Goal: Task Accomplishment & Management: Use online tool/utility

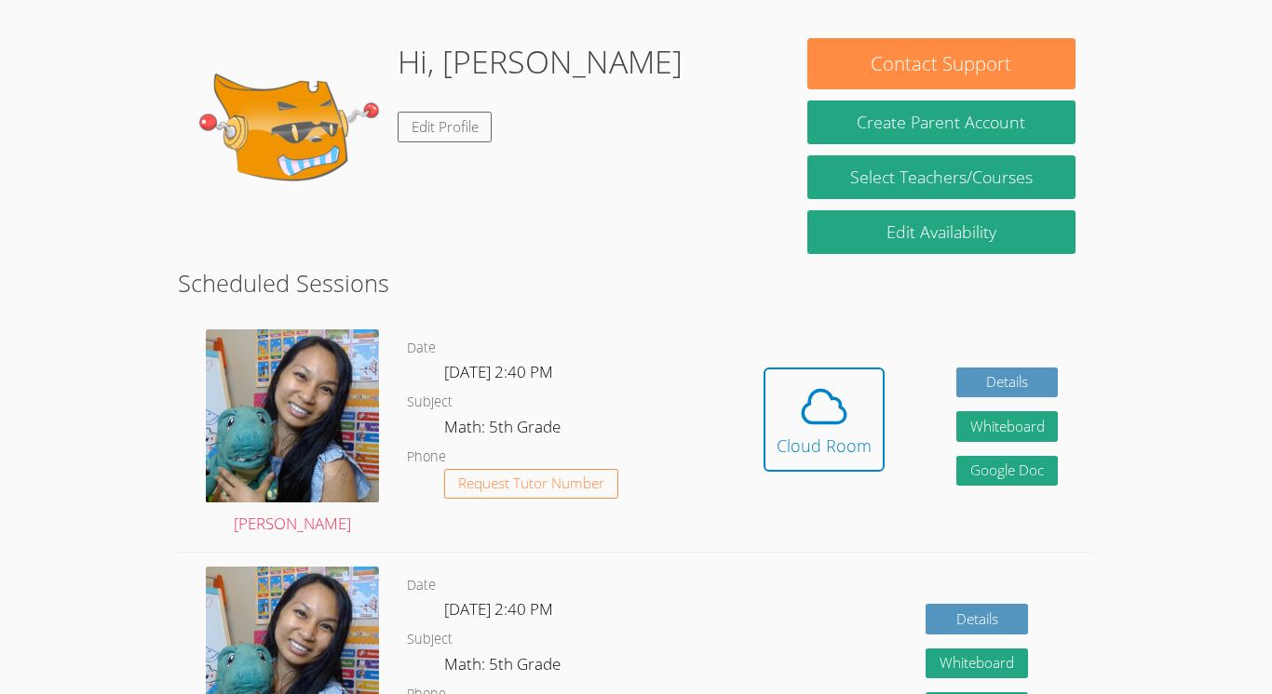
scroll to position [264, 0]
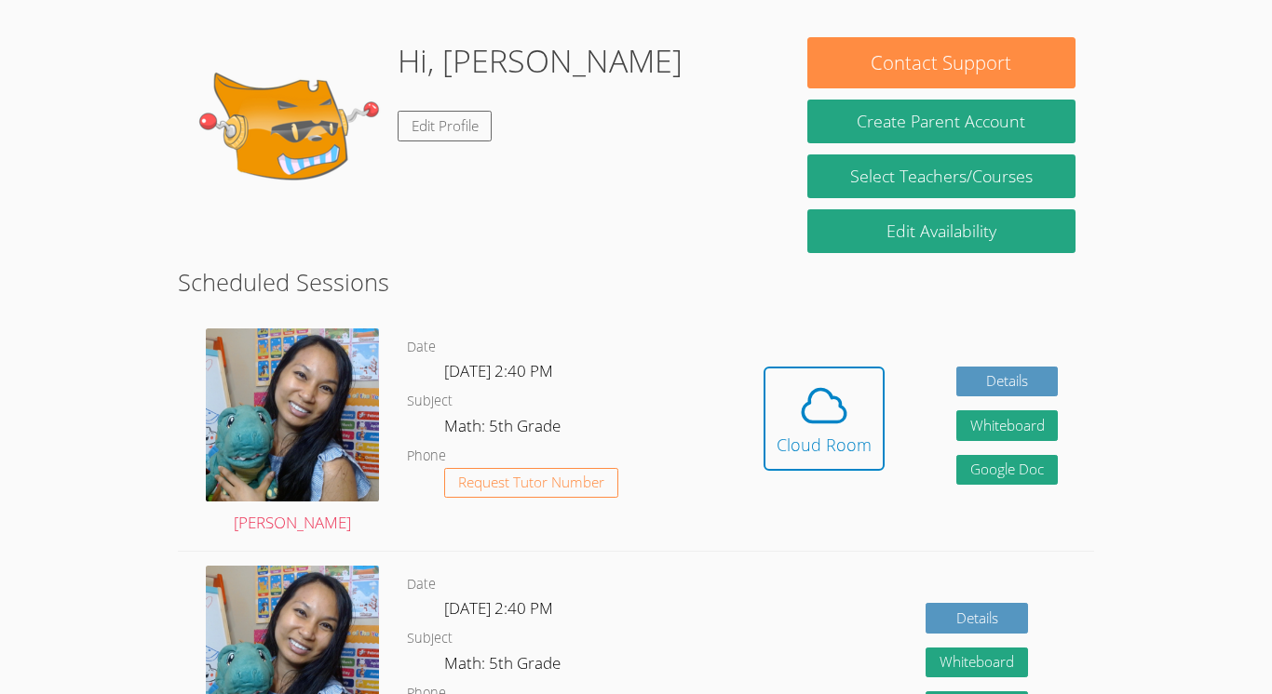
click at [747, 500] on div "Hidden Cloud Room Details Whiteboard Hidden Google Doc" at bounding box center [910, 433] width 366 height 236
click at [809, 456] on div "Cloud Room" at bounding box center [823, 445] width 95 height 26
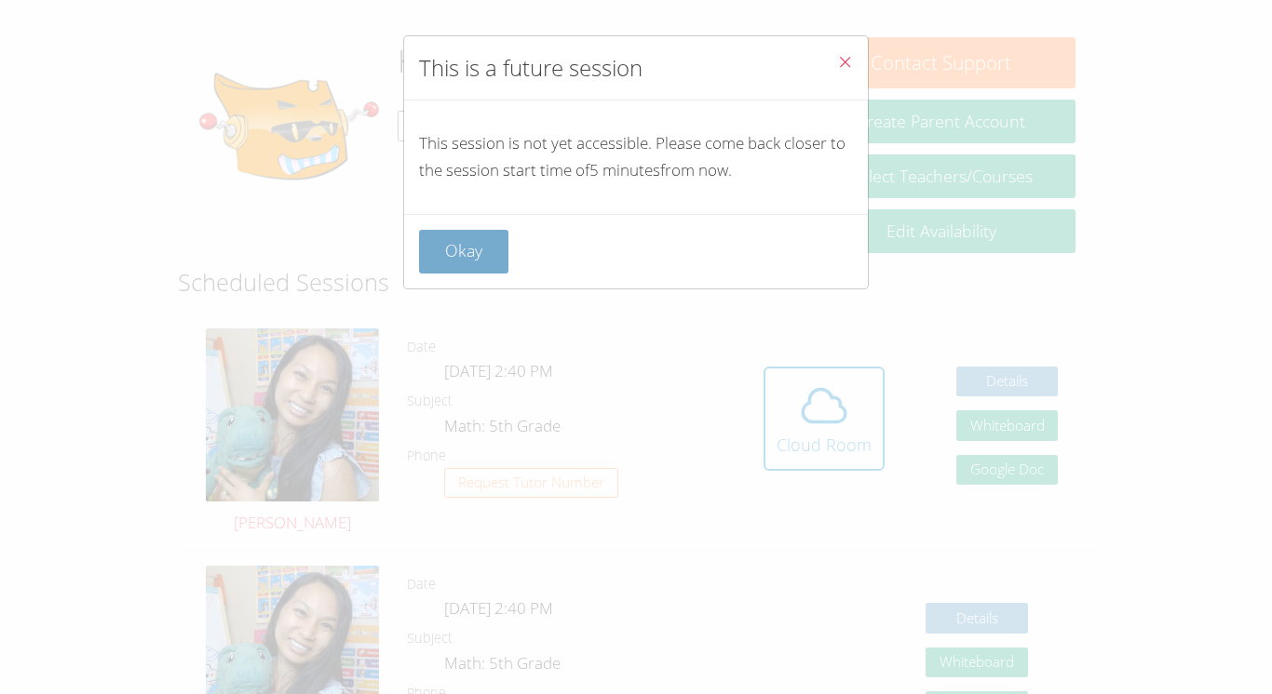
click at [466, 256] on button "Okay" at bounding box center [463, 252] width 89 height 44
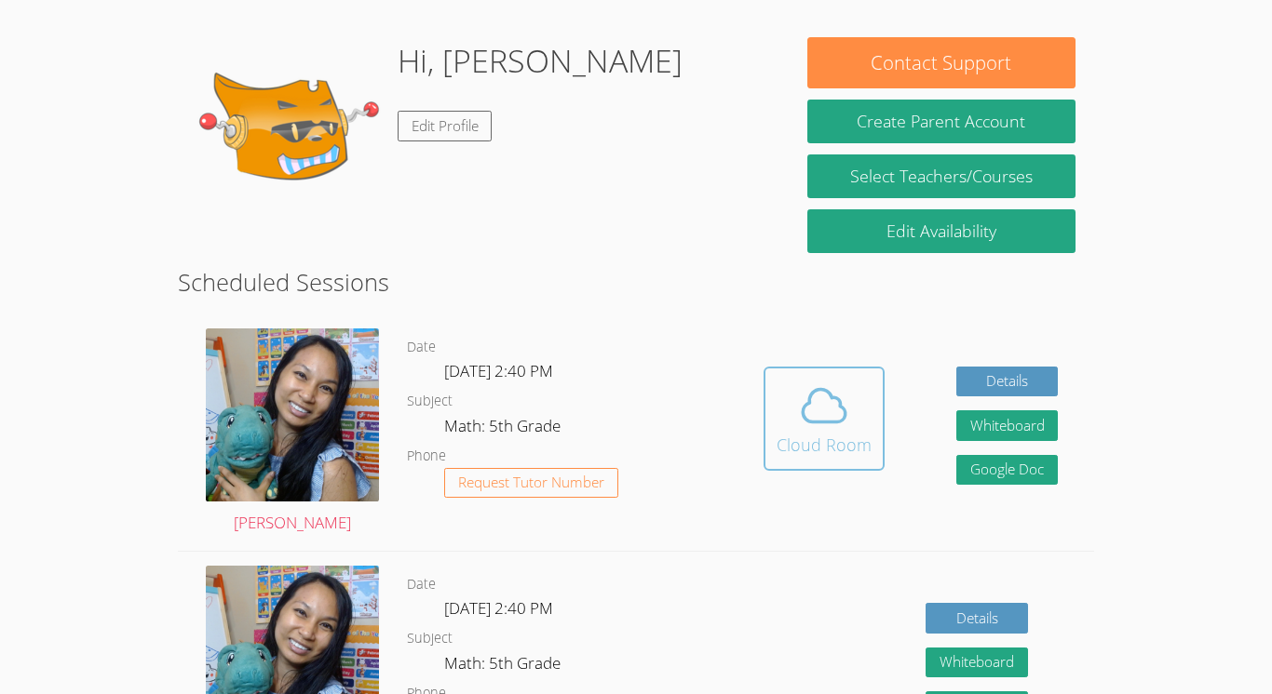
click at [807, 426] on icon at bounding box center [824, 406] width 52 height 52
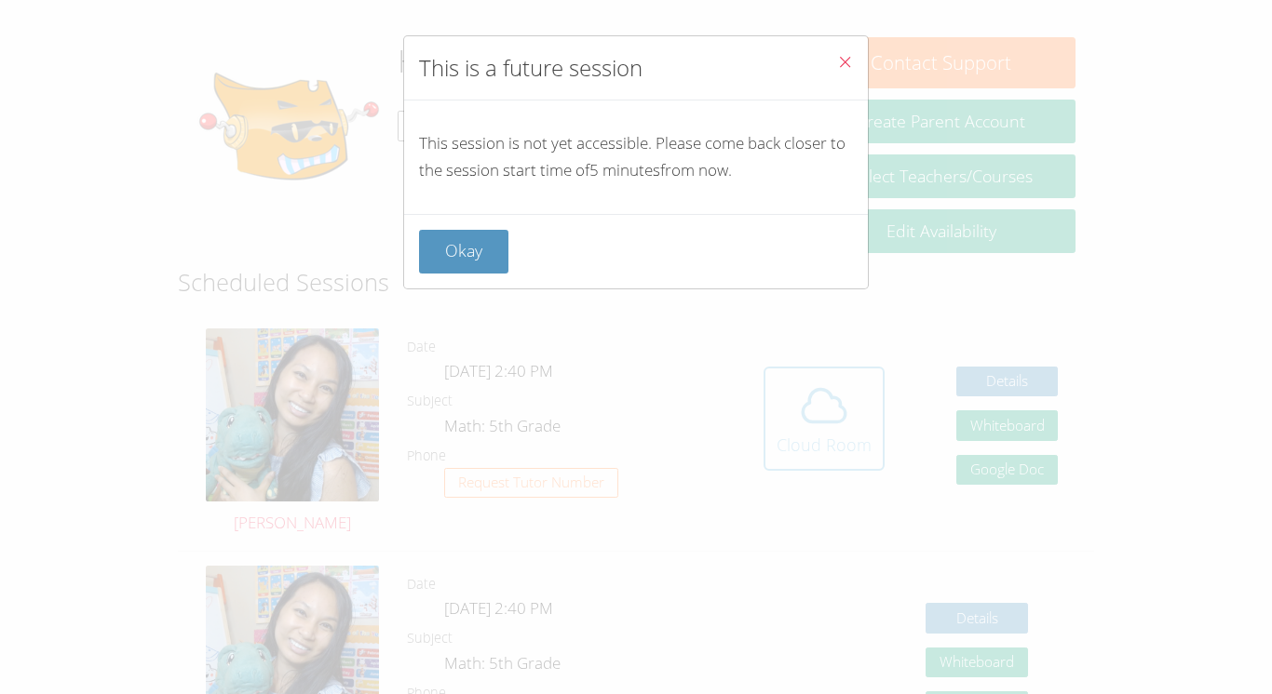
click at [44, 347] on div "This is a future session This session is not yet accessible. Please come back c…" at bounding box center [636, 347] width 1272 height 694
click at [406, 278] on div "Okay" at bounding box center [636, 251] width 464 height 74
click at [438, 293] on div "This is a future session This session is not yet accessible. Please come back c…" at bounding box center [636, 347] width 1272 height 694
click at [442, 259] on button "Okay" at bounding box center [463, 252] width 89 height 44
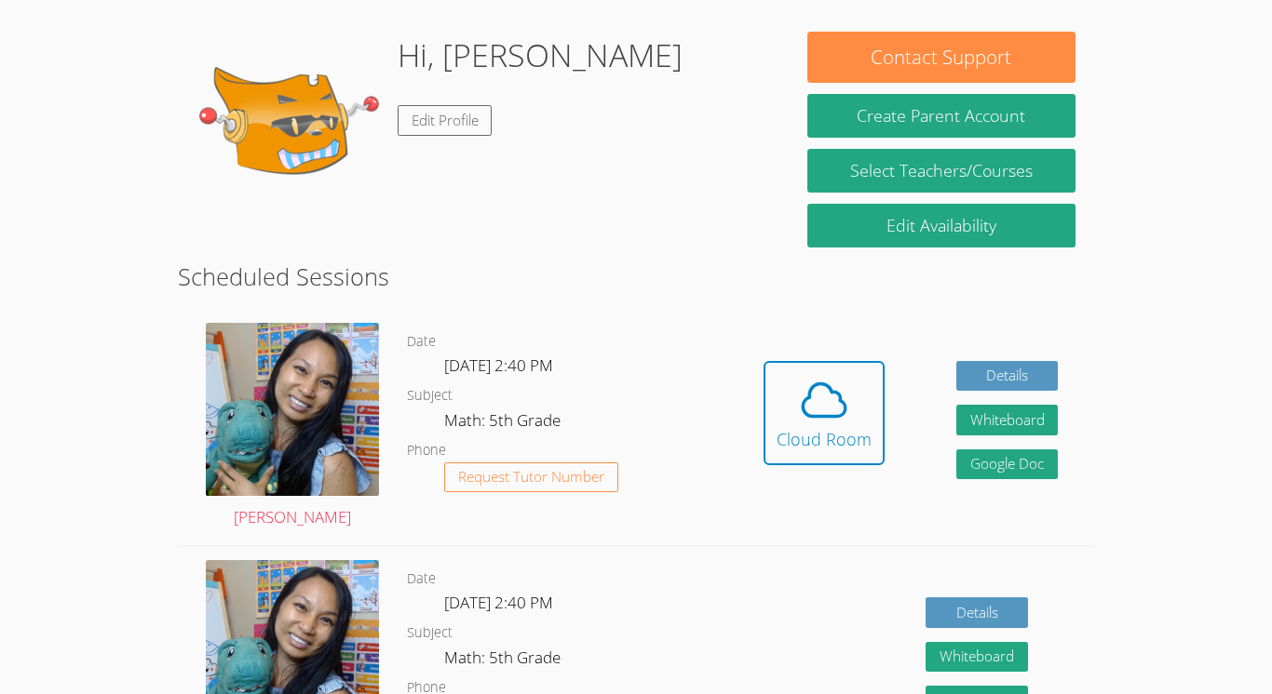
scroll to position [273, 0]
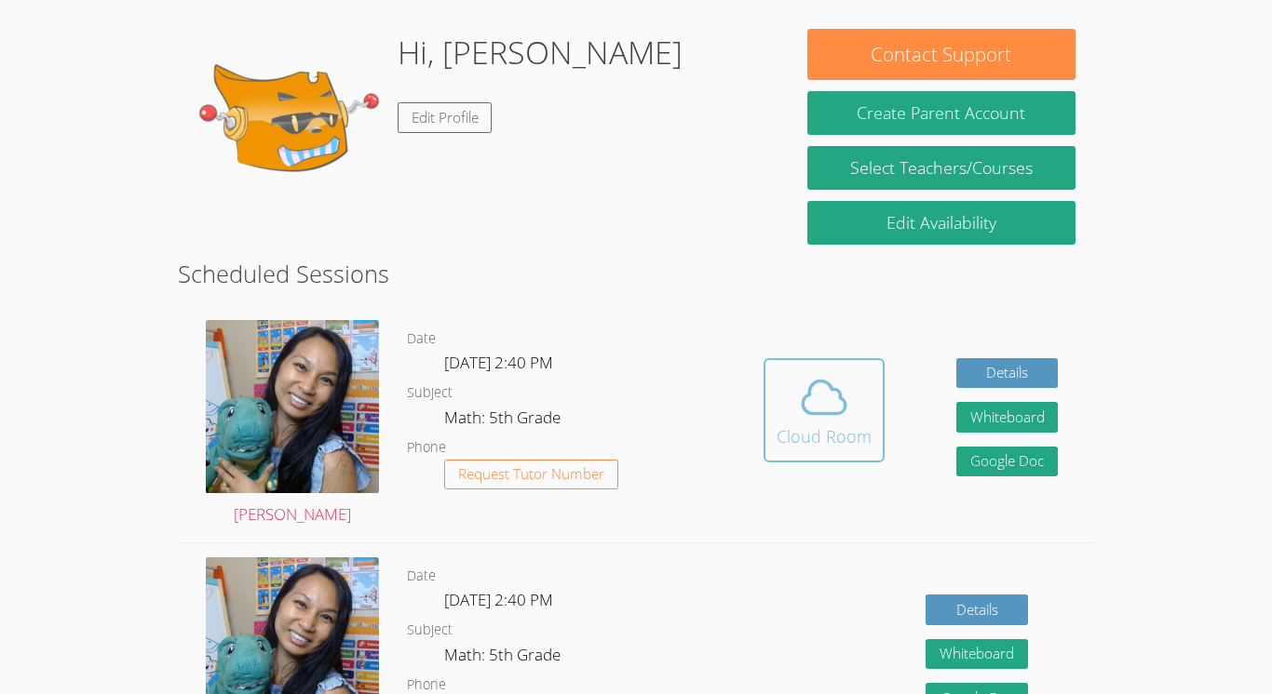
click at [827, 397] on icon at bounding box center [824, 397] width 52 height 52
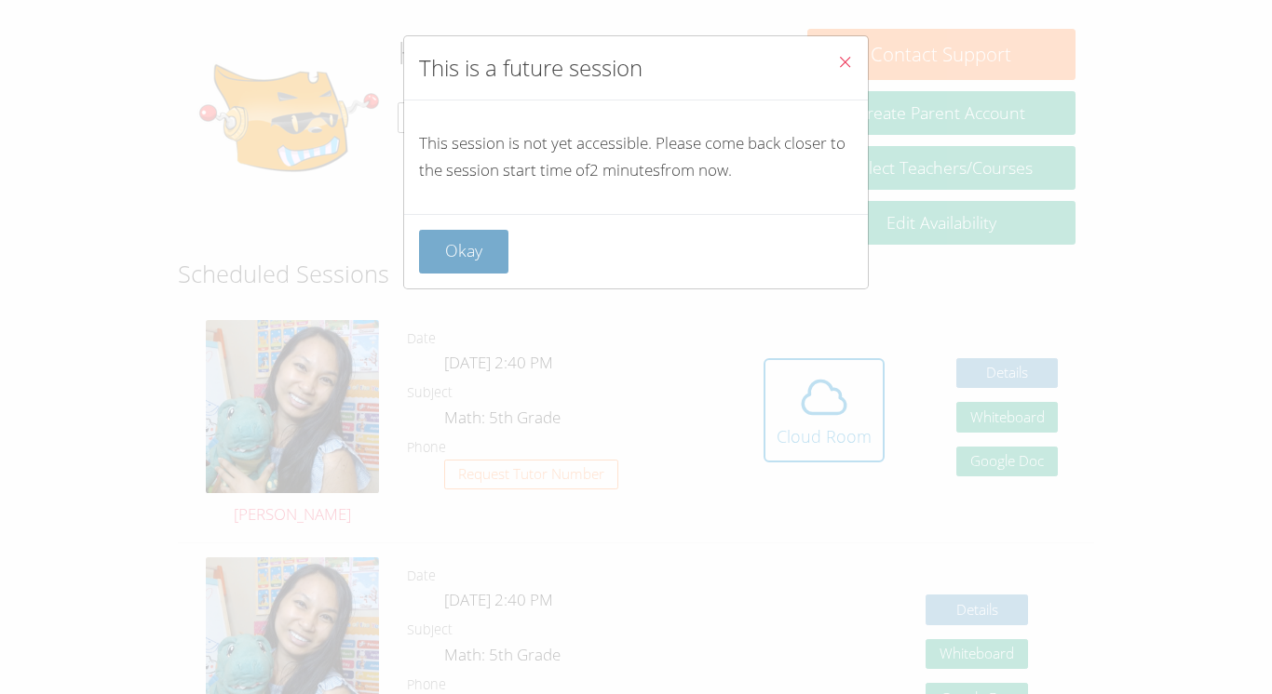
click at [474, 251] on button "Okay" at bounding box center [463, 252] width 89 height 44
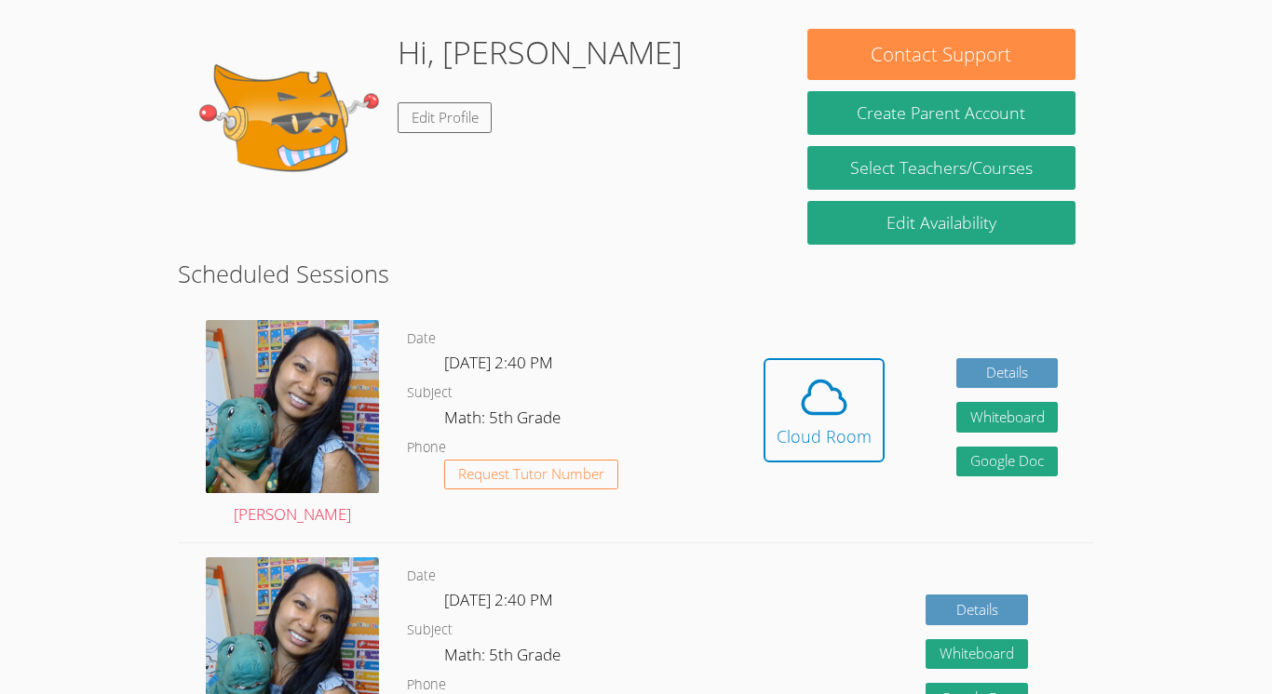
click at [901, 447] on div "Hidden Cloud Room Details Whiteboard Hidden Google Doc" at bounding box center [910, 424] width 366 height 236
click at [791, 389] on span at bounding box center [823, 397] width 95 height 52
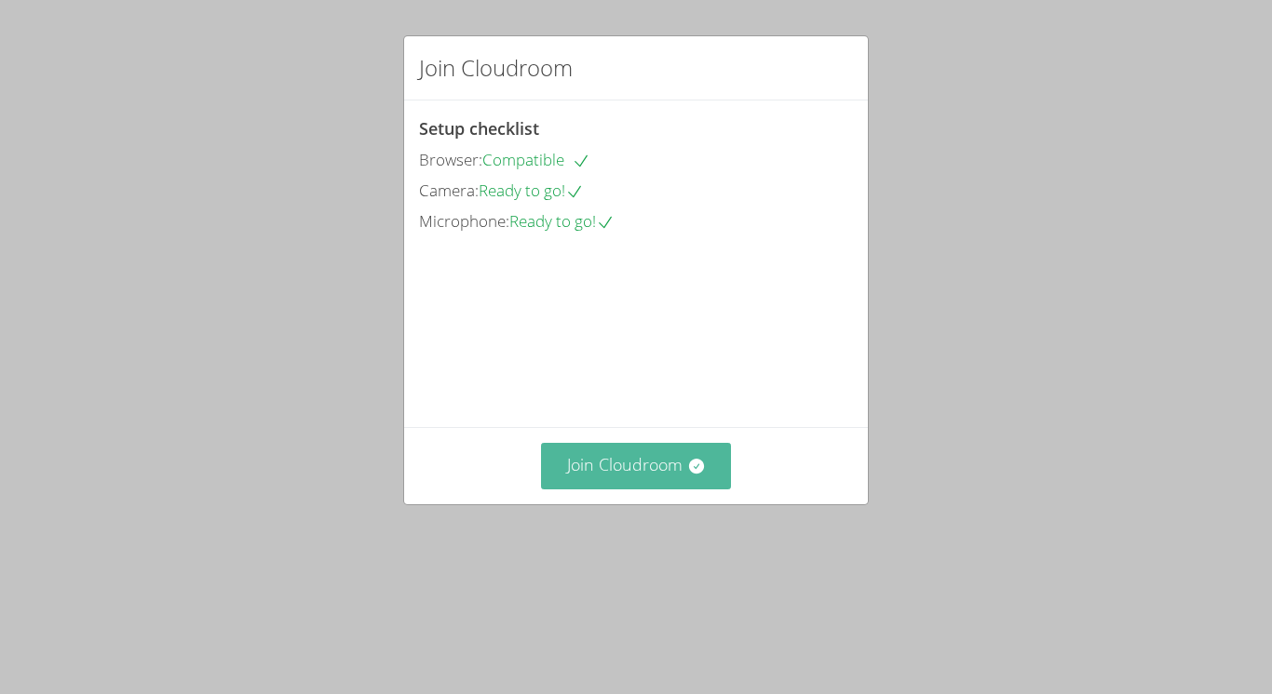
click at [709, 489] on button "Join Cloudroom" at bounding box center [636, 466] width 191 height 46
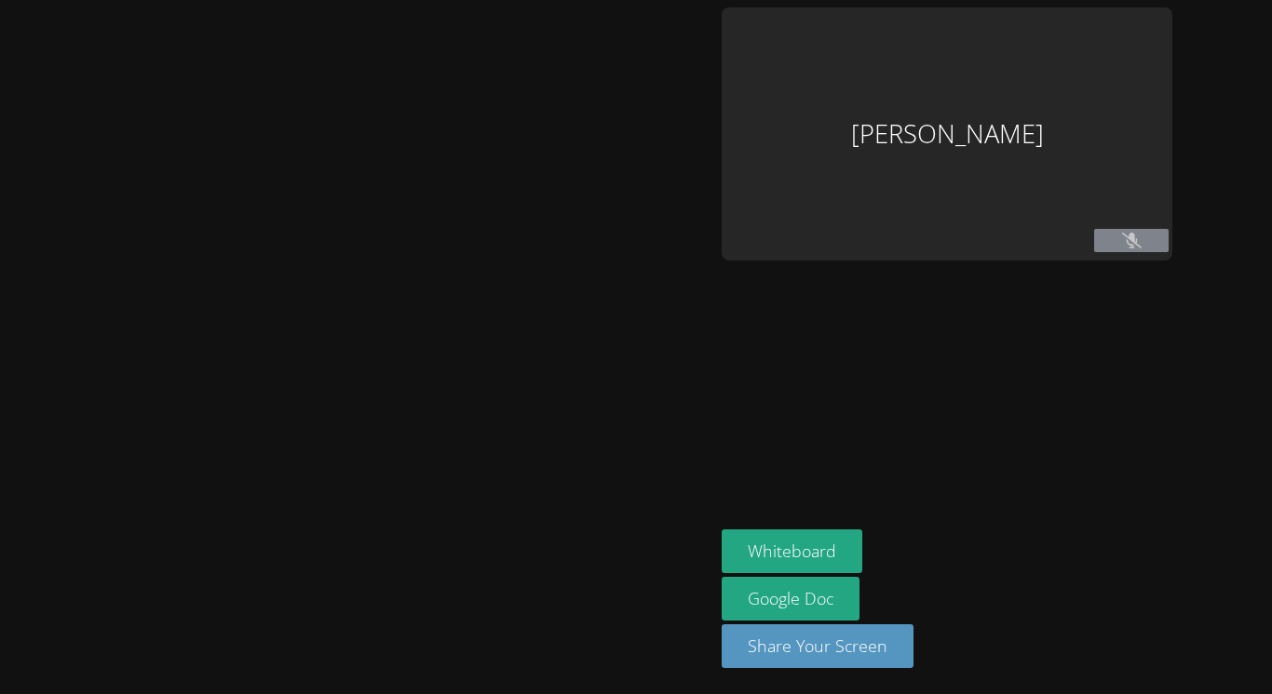
click at [680, 569] on div at bounding box center [356, 347] width 699 height 680
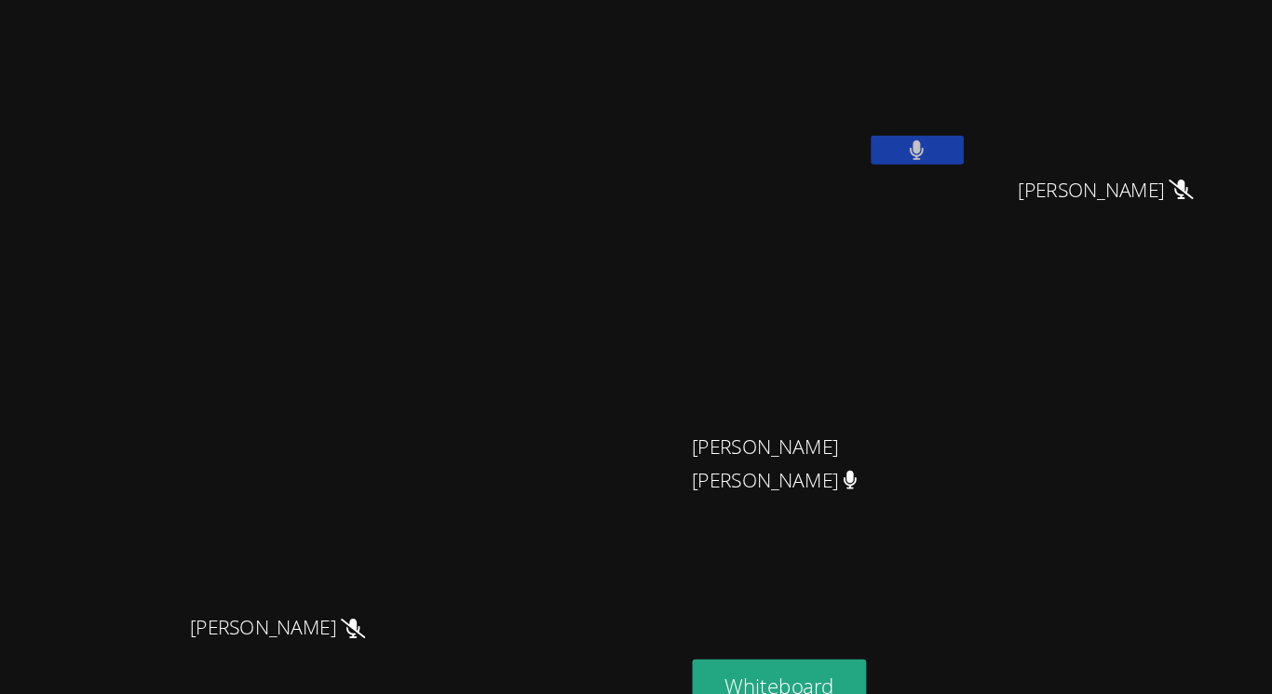
click at [178, 279] on video at bounding box center [317, 310] width 279 height 349
click at [424, 254] on video at bounding box center [317, 310] width 279 height 349
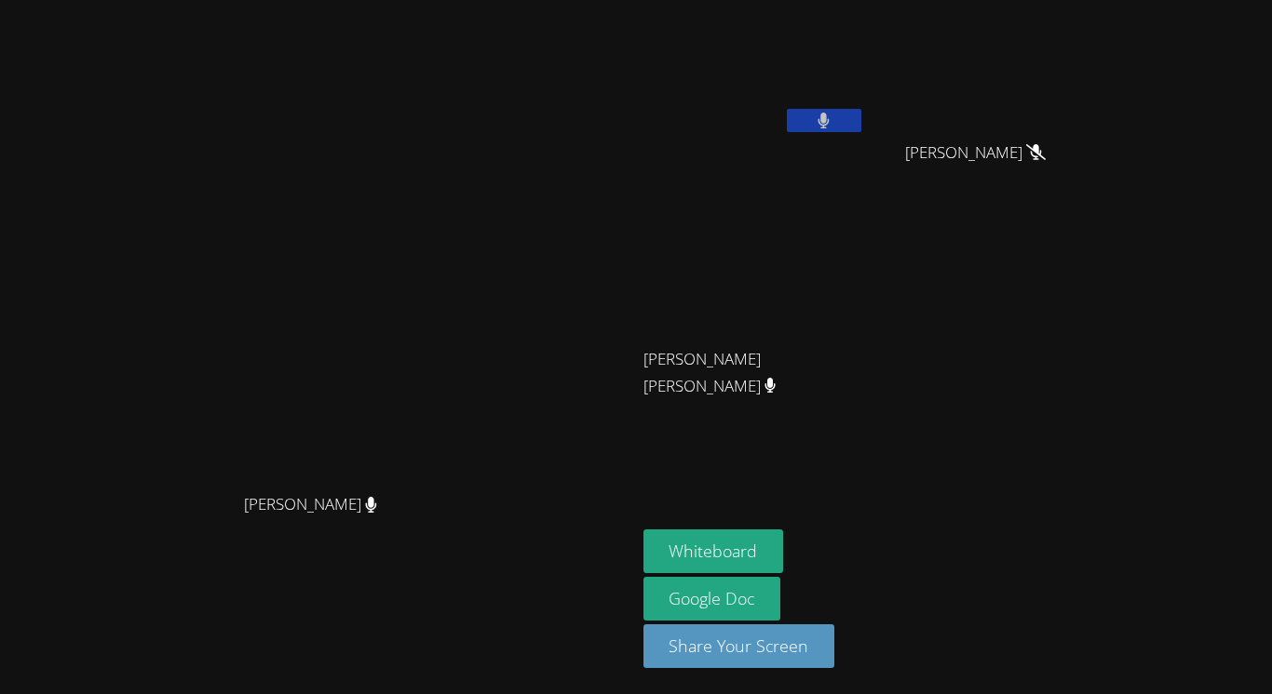
click at [351, 370] on video at bounding box center [317, 310] width 279 height 349
click at [315, 361] on video at bounding box center [317, 310] width 279 height 349
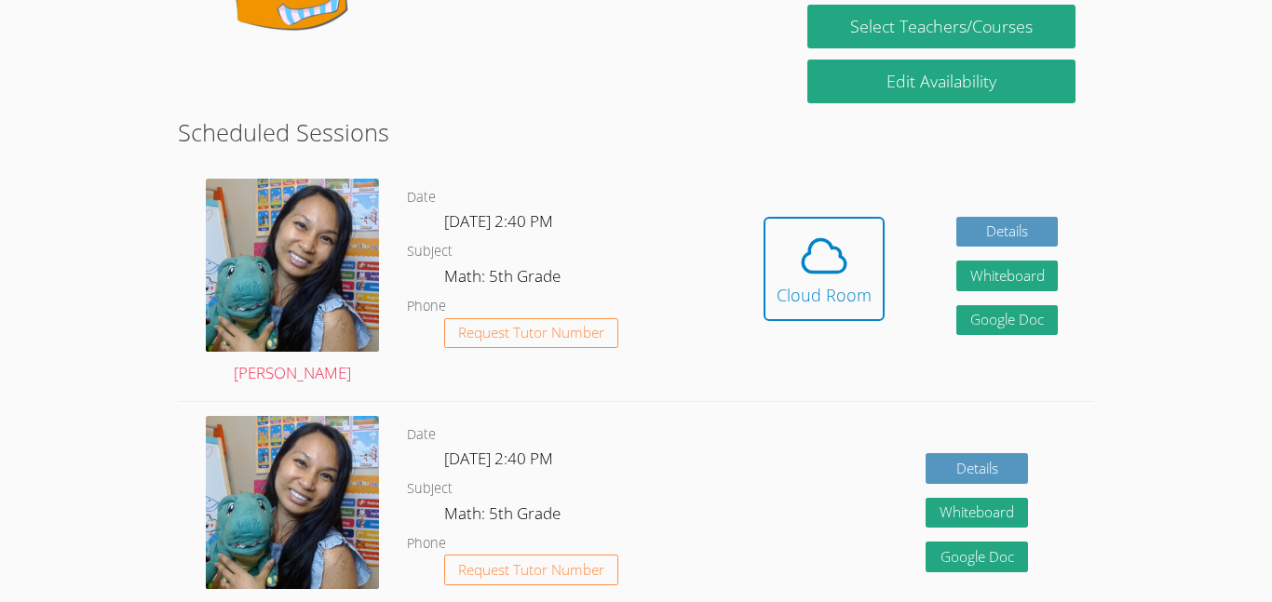
scroll to position [407, 0]
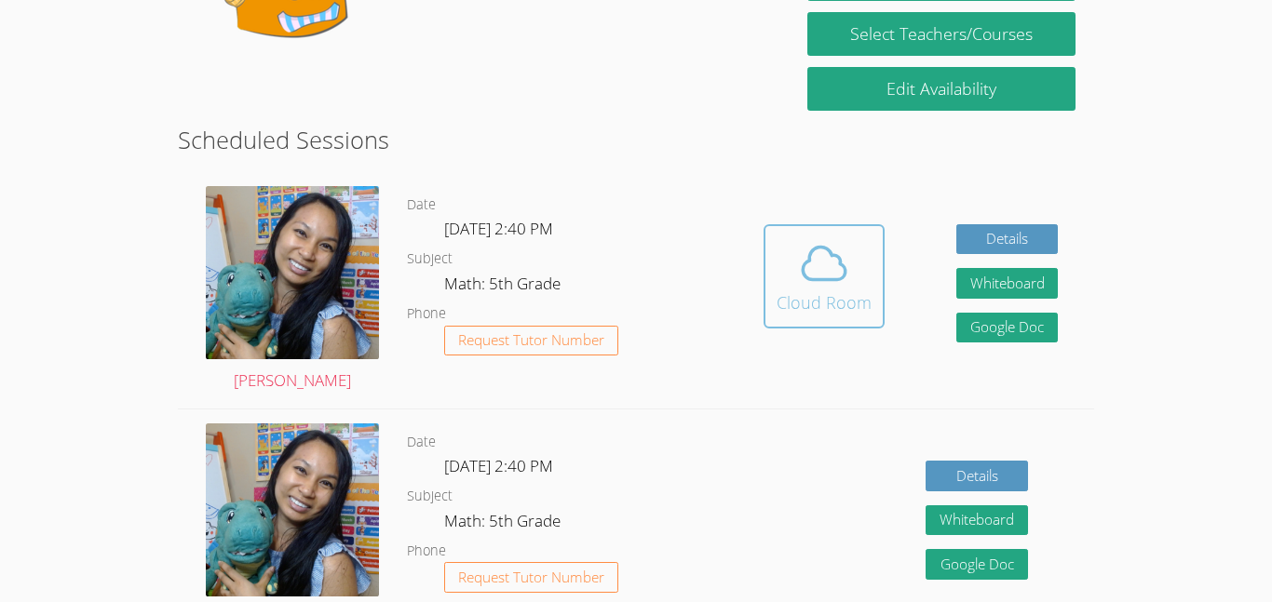
click at [856, 290] on div "Cloud Room" at bounding box center [823, 303] width 95 height 26
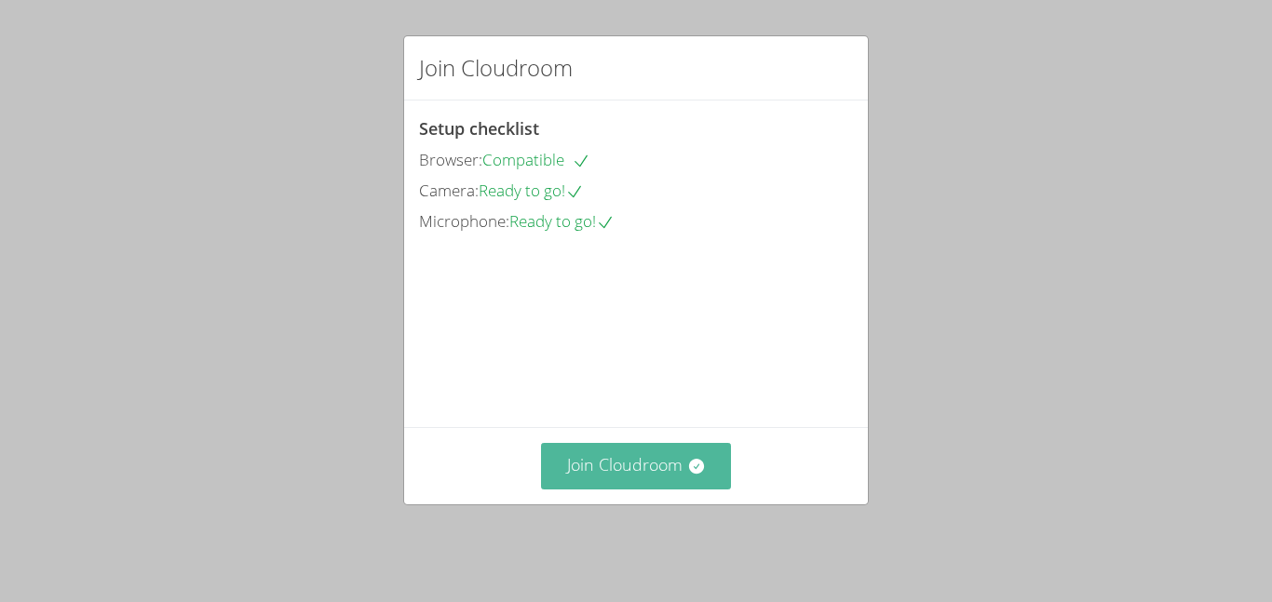
click at [604, 489] on button "Join Cloudroom" at bounding box center [636, 466] width 191 height 46
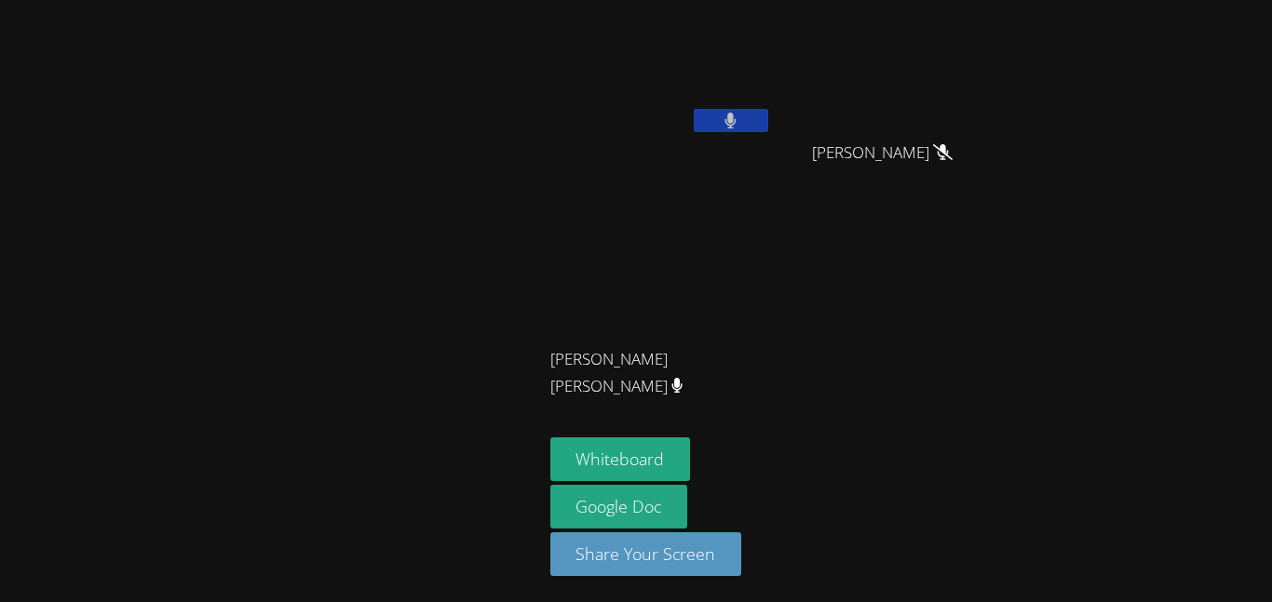
click at [712, 120] on button at bounding box center [731, 120] width 74 height 23
click at [692, 128] on video at bounding box center [661, 69] width 222 height 125
click at [714, 121] on button at bounding box center [731, 120] width 74 height 23
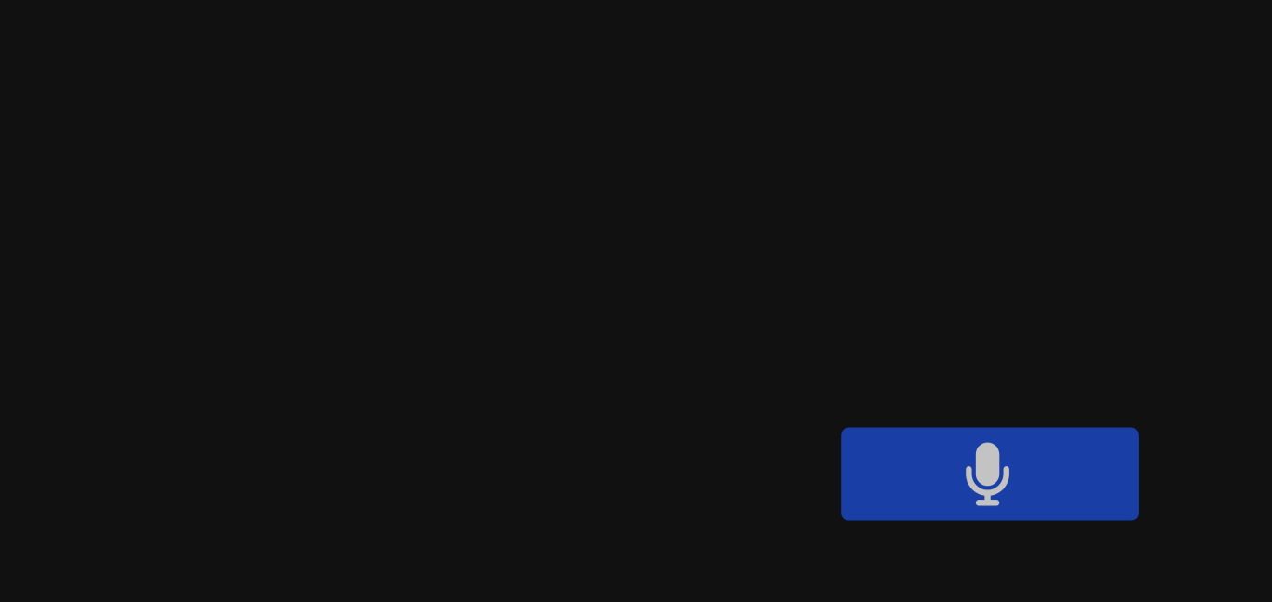
click at [704, 115] on button at bounding box center [731, 120] width 74 height 23
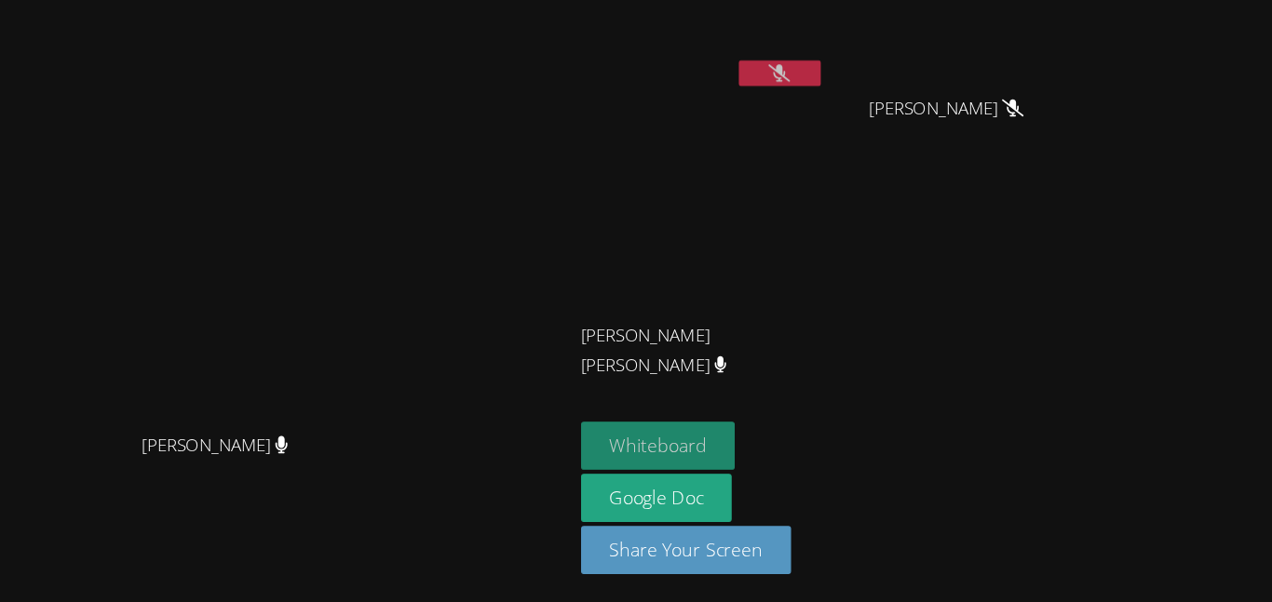
click at [671, 461] on button "Whiteboard" at bounding box center [713, 460] width 141 height 44
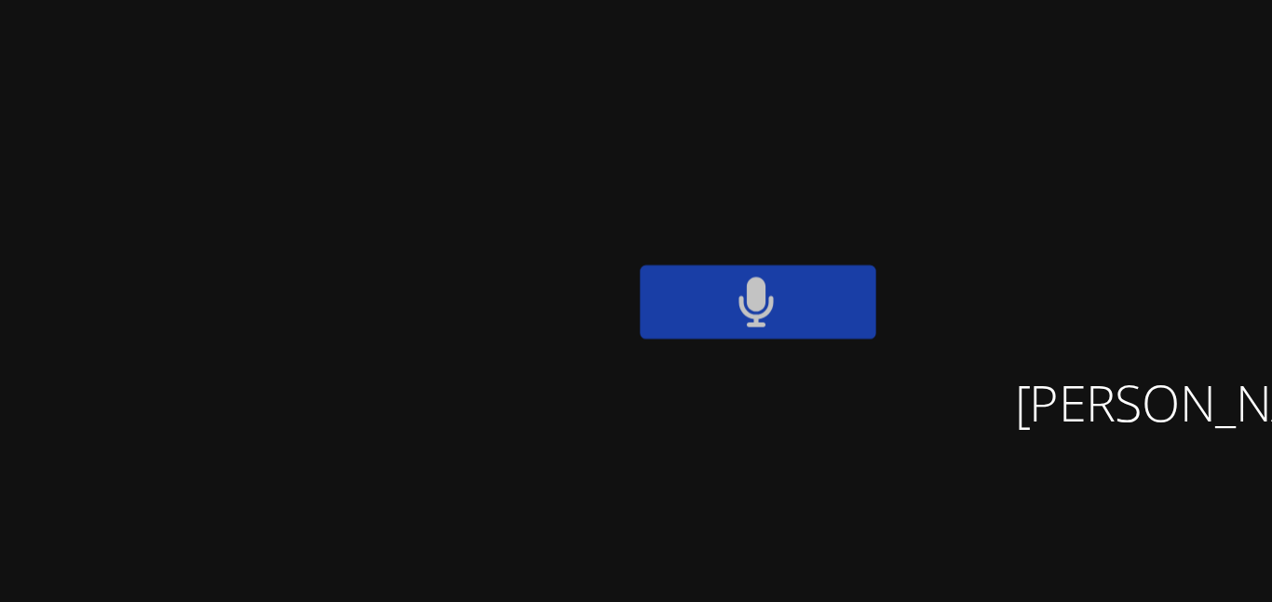
click at [643, 438] on button "Whiteboard" at bounding box center [713, 460] width 141 height 44
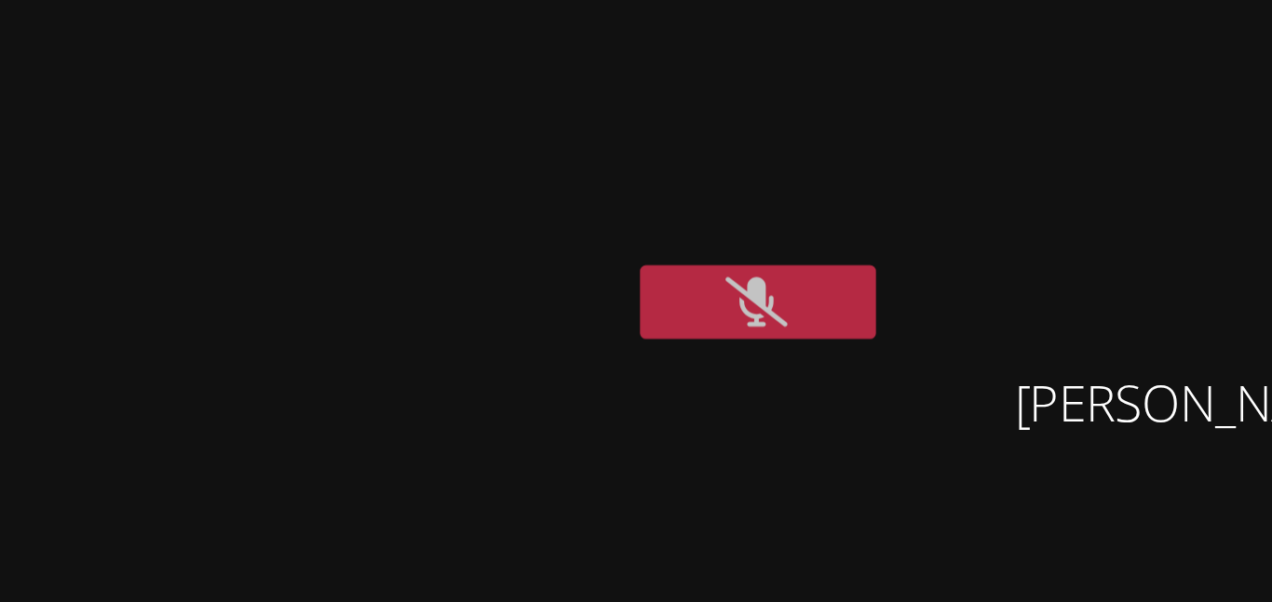
click at [643, 438] on button "Whiteboard" at bounding box center [713, 460] width 141 height 44
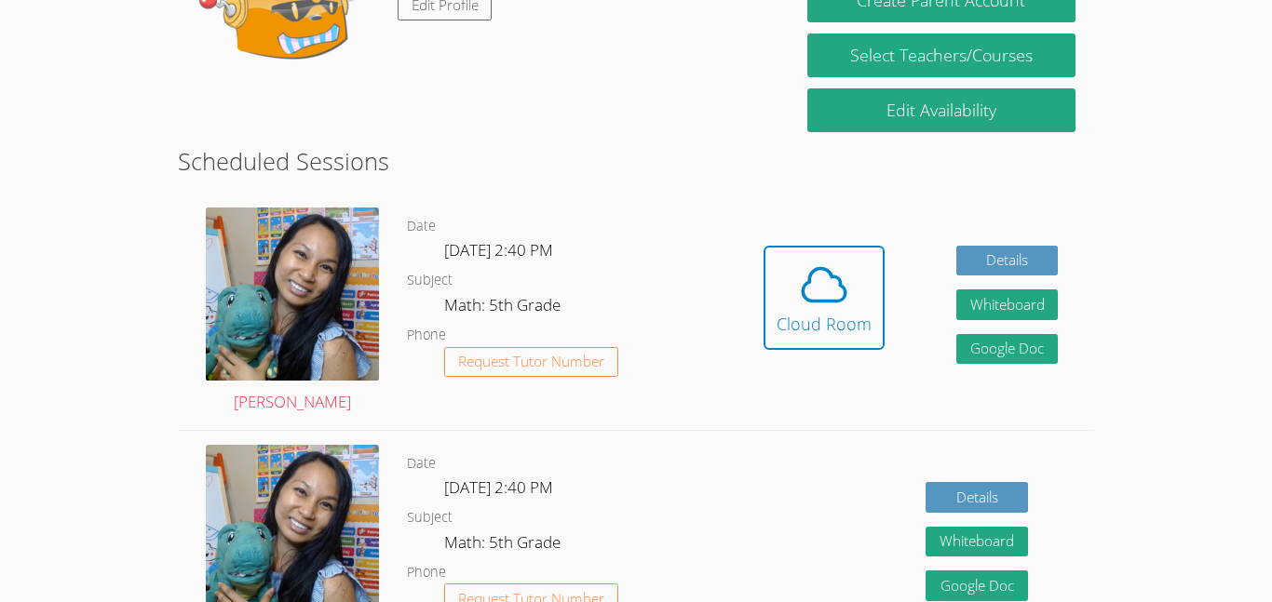
scroll to position [385, 0]
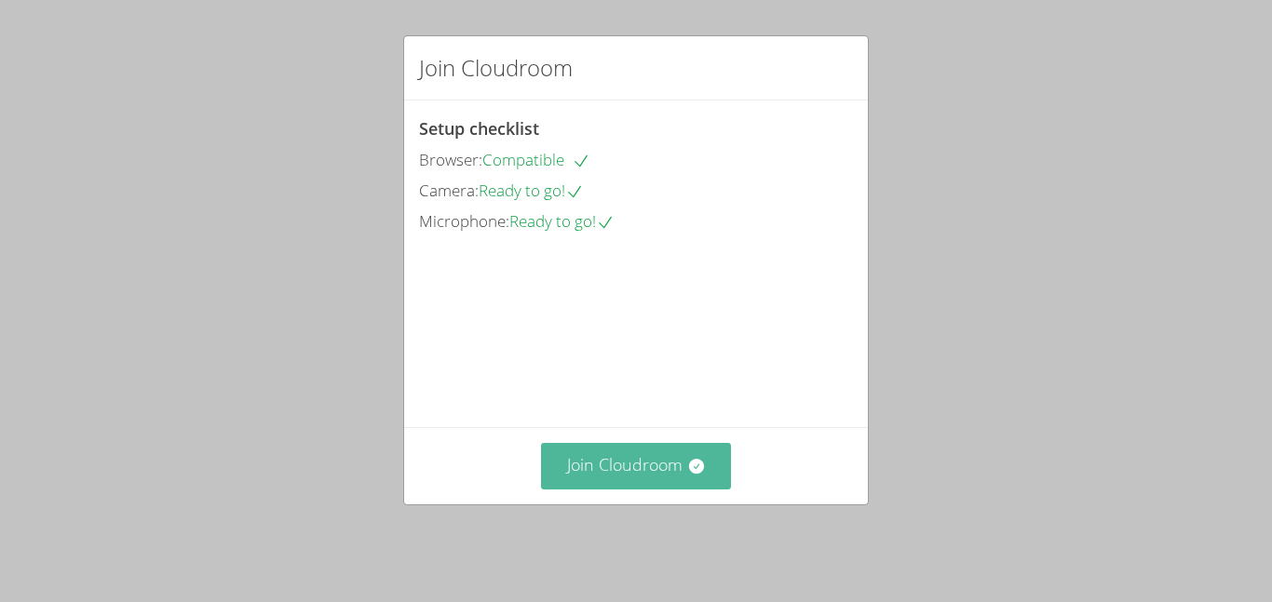
click at [631, 483] on button "Join Cloudroom" at bounding box center [636, 466] width 191 height 46
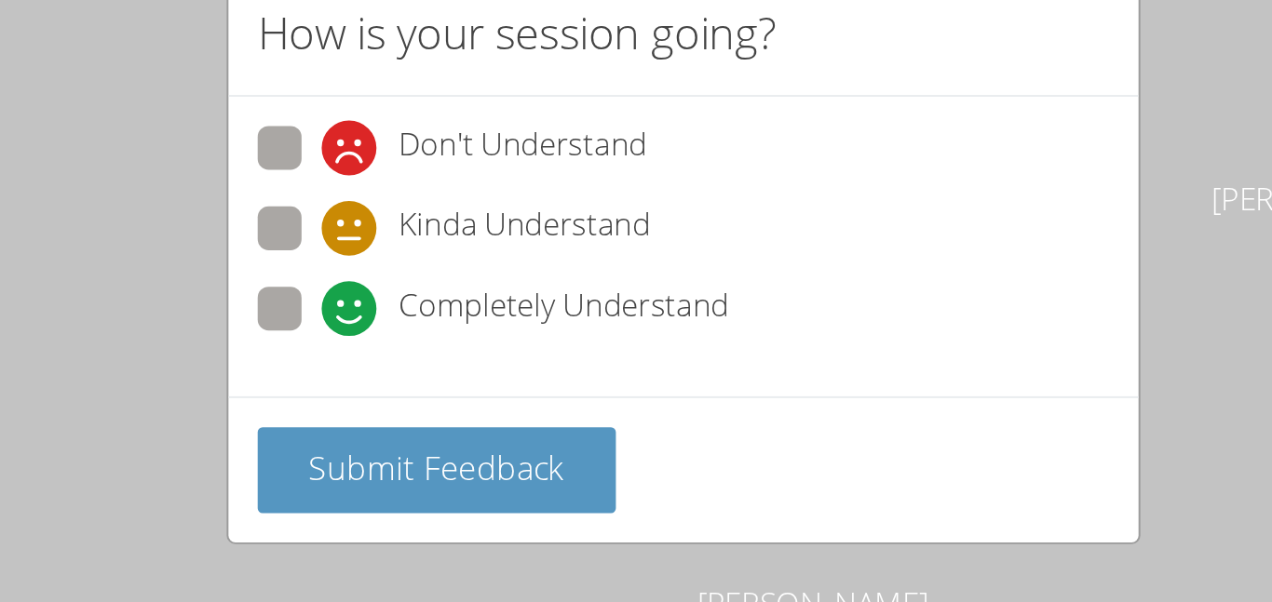
click at [441, 198] on label "Completely Understand" at bounding box center [539, 209] width 240 height 25
click at [451, 198] on input "Completely Understand" at bounding box center [459, 205] width 16 height 16
radio input "true"
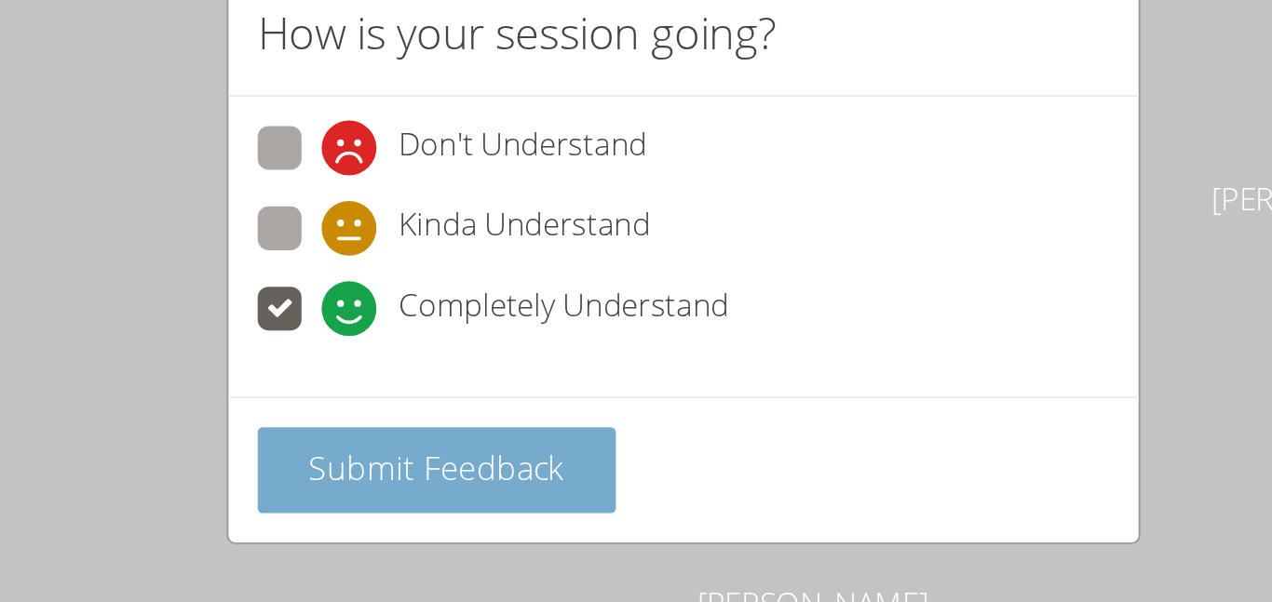
click at [543, 298] on span "Submit Feedback" at bounding box center [510, 289] width 130 height 22
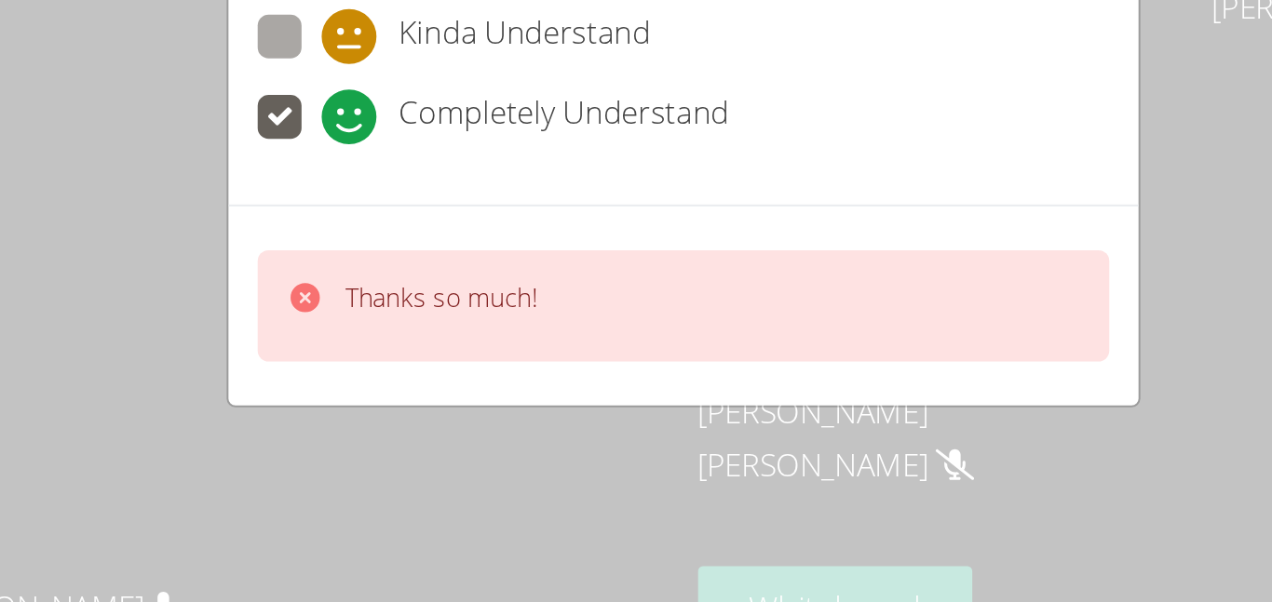
click at [626, 312] on div "Thanks so much!" at bounding box center [636, 304] width 434 height 57
click at [597, 370] on div "How is your session going? Don't Understand Kinda Understand Completely Underst…" at bounding box center [636, 301] width 1272 height 602
